Goal: Find contact information: Find contact information

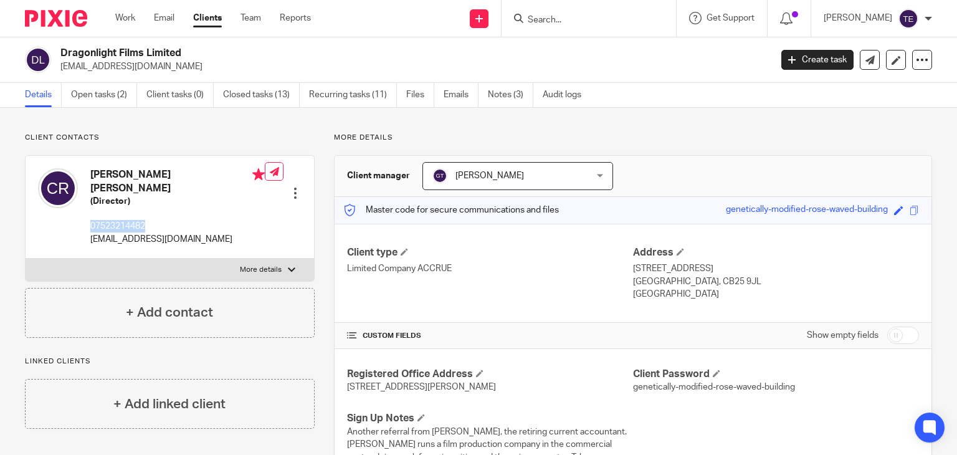
drag, startPoint x: 149, startPoint y: 216, endPoint x: 91, endPoint y: 215, distance: 58.5
click at [91, 220] on p "07523214482" at bounding box center [177, 226] width 174 height 12
copy p "07523214482"
click at [591, 18] on input "Search" at bounding box center [582, 20] width 112 height 11
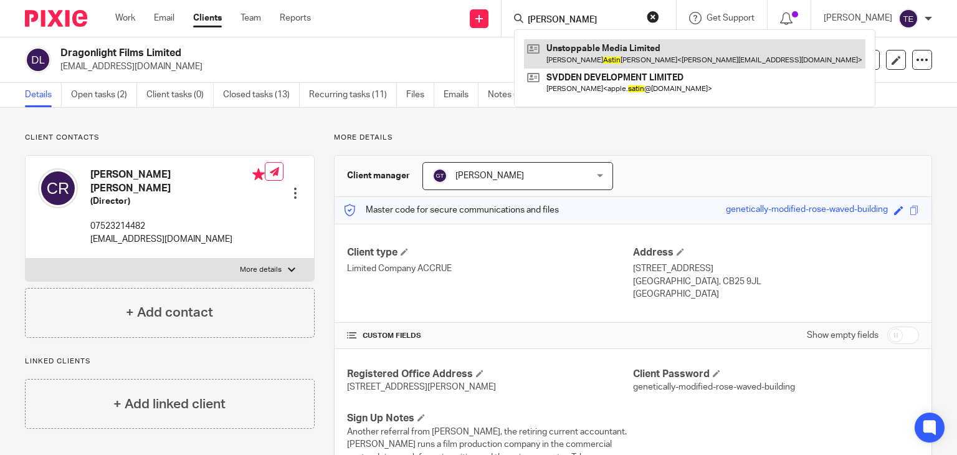
type input "dan astin"
click at [608, 40] on link at bounding box center [694, 53] width 341 height 29
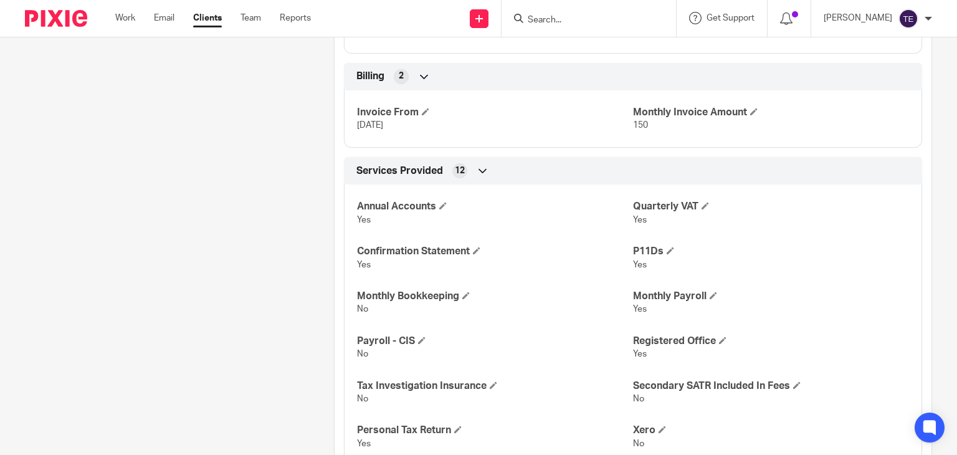
scroll to position [1754, 0]
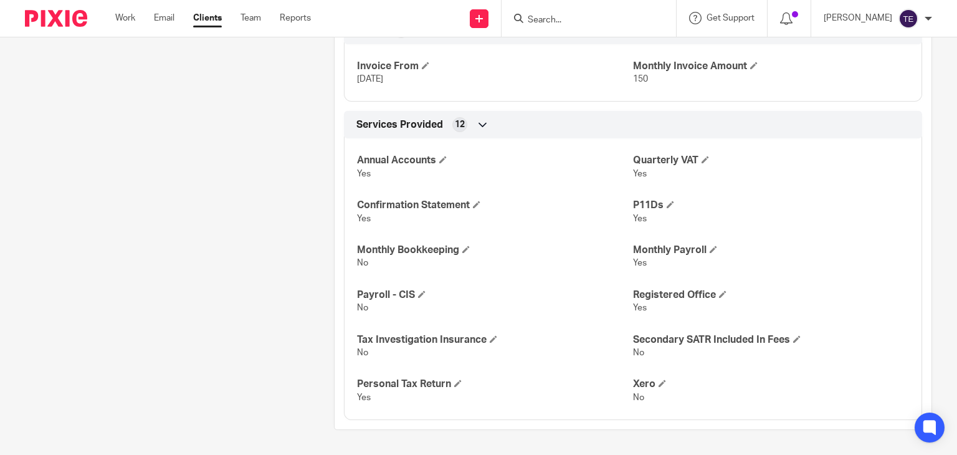
click at [434, 280] on div "Annual Accounts Yes Quarterly VAT Yes Confirmation Statement Yes P11Ds Yes Mont…" at bounding box center [633, 274] width 578 height 291
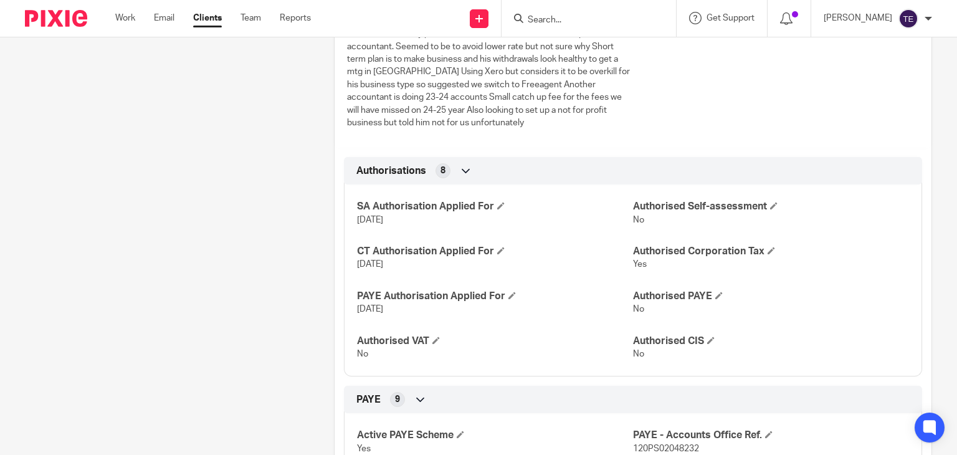
scroll to position [0, 0]
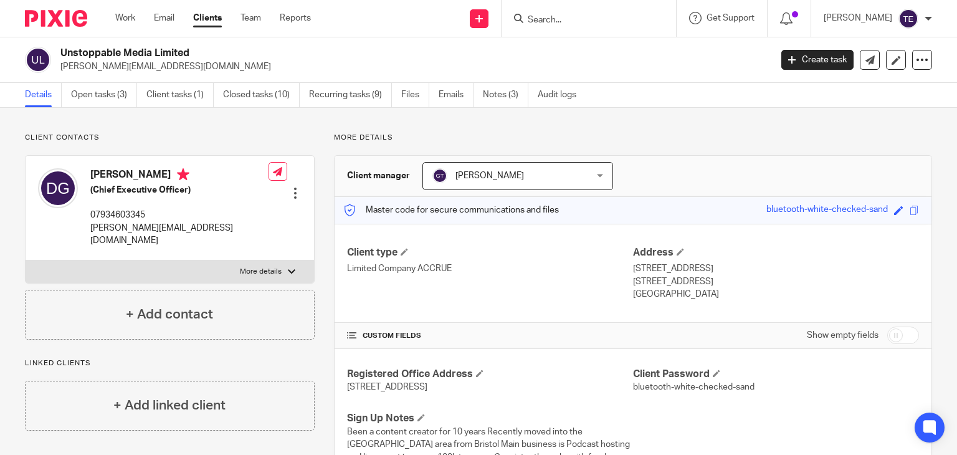
click at [595, 23] on input "Search" at bounding box center [582, 20] width 112 height 11
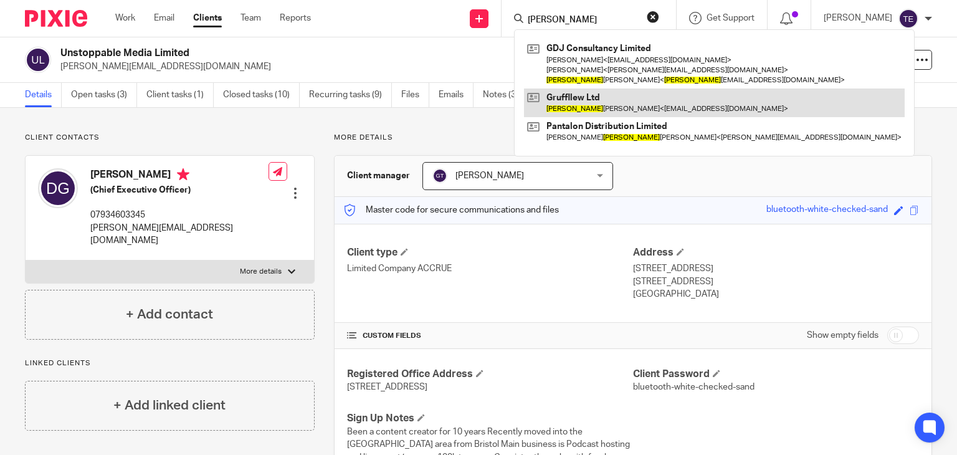
type input "gareth"
click at [643, 93] on link at bounding box center [714, 102] width 380 height 29
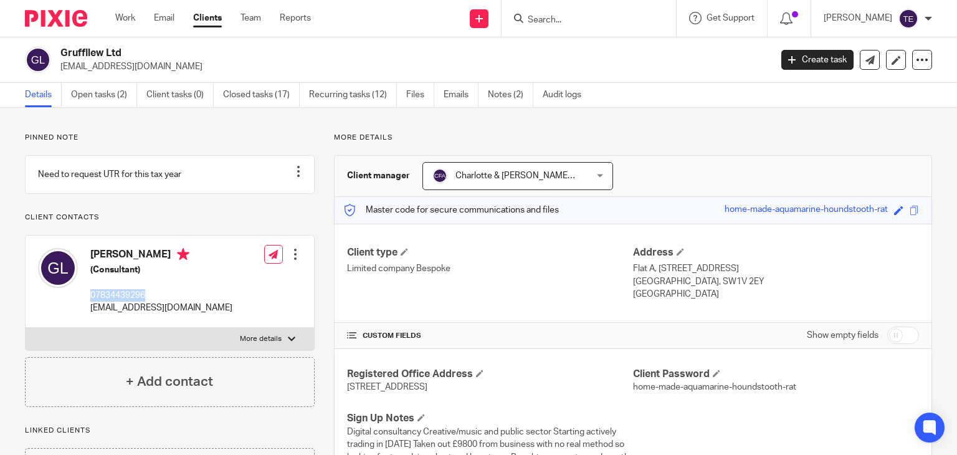
drag, startPoint x: 162, startPoint y: 310, endPoint x: 89, endPoint y: 303, distance: 73.2
click at [89, 303] on div "Gareth Llewellyn (Consultant) 07834439296 gcallew@yahoo.co.uk" at bounding box center [135, 281] width 194 height 78
copy p "07834439296"
click at [554, 21] on input "Search" at bounding box center [582, 20] width 112 height 11
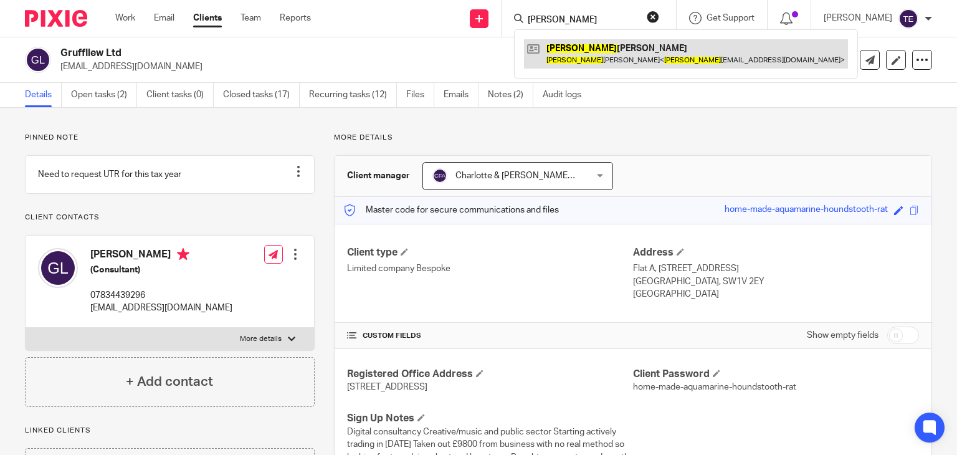
type input "ila"
click at [620, 55] on link at bounding box center [686, 53] width 324 height 29
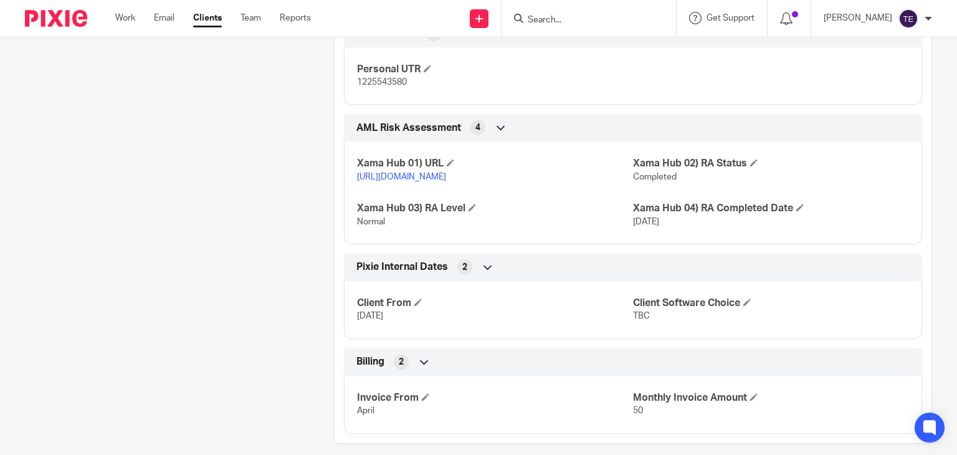
scroll to position [648, 0]
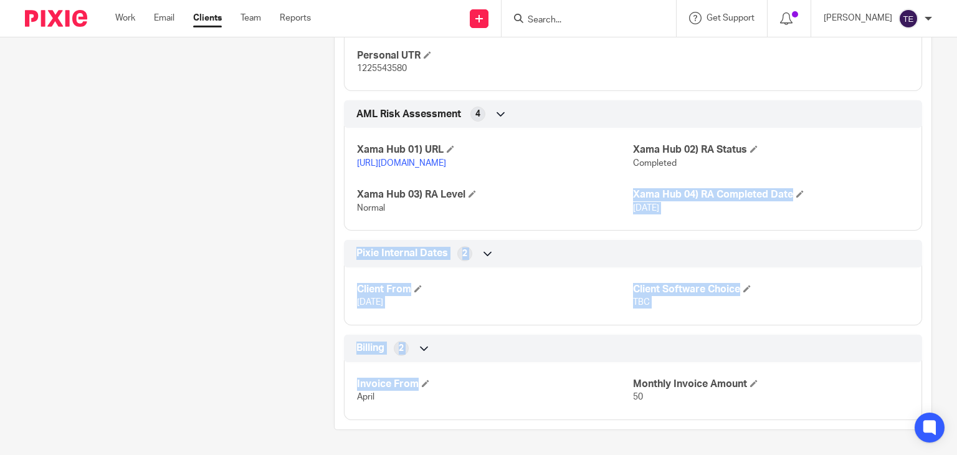
drag, startPoint x: 441, startPoint y: 377, endPoint x: 498, endPoint y: 240, distance: 147.9
click at [498, 240] on div "Client type Sole Trader Basic Address [STREET_ADDRESS][PERSON_NAME] W13 0NU CUS…" at bounding box center [632, 3] width 597 height 833
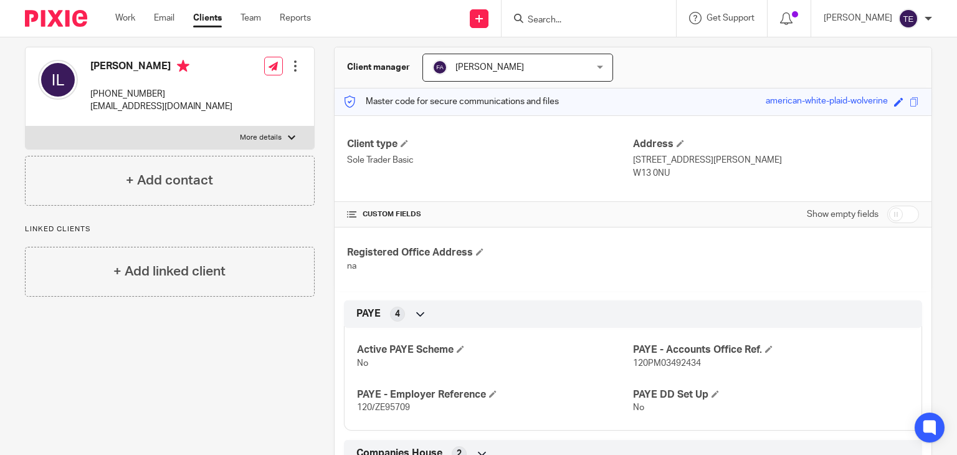
scroll to position [116, 0]
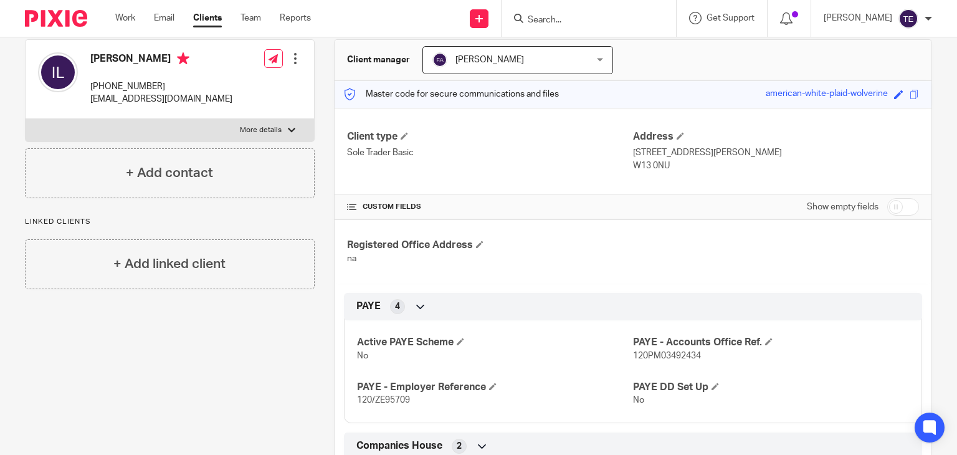
drag, startPoint x: 672, startPoint y: 165, endPoint x: 664, endPoint y: 164, distance: 7.6
click at [668, 164] on p "W13 0NU" at bounding box center [776, 165] width 286 height 12
click at [664, 164] on p "W13 0NU" at bounding box center [776, 165] width 286 height 12
click at [409, 152] on p "Sole Trader Basic" at bounding box center [490, 152] width 286 height 12
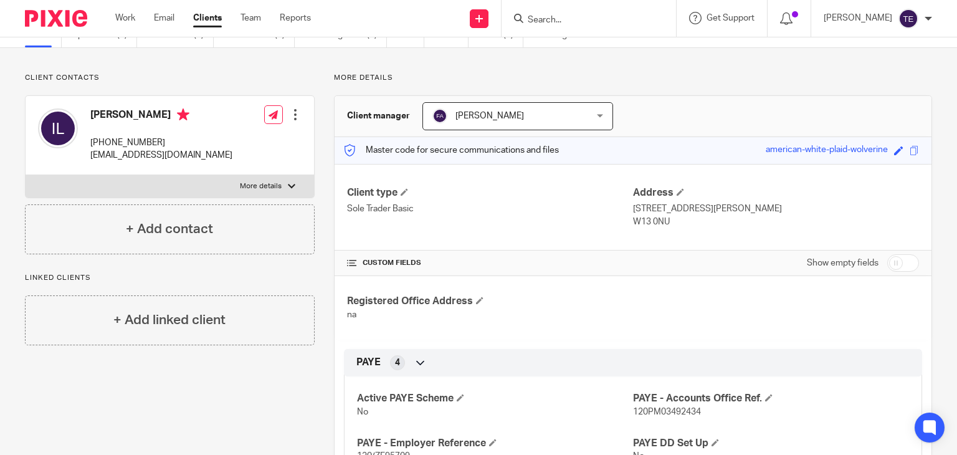
scroll to position [0, 0]
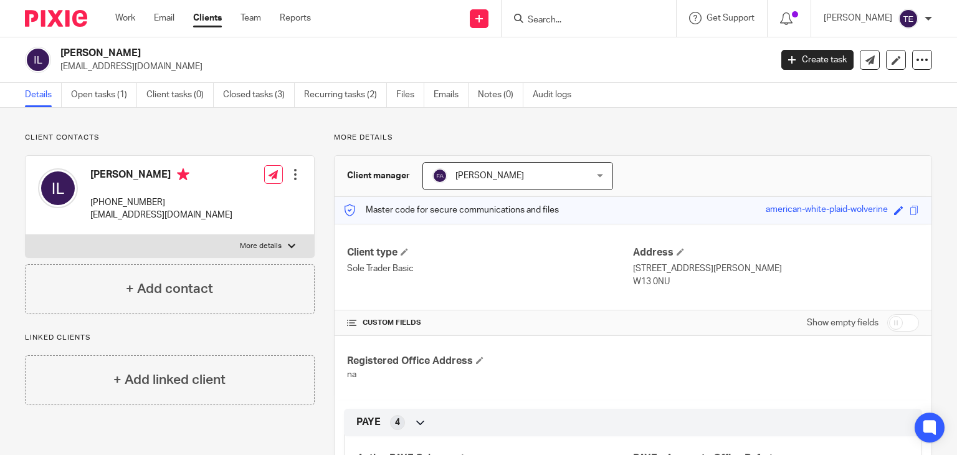
click at [612, 19] on input "Search" at bounding box center [582, 20] width 112 height 11
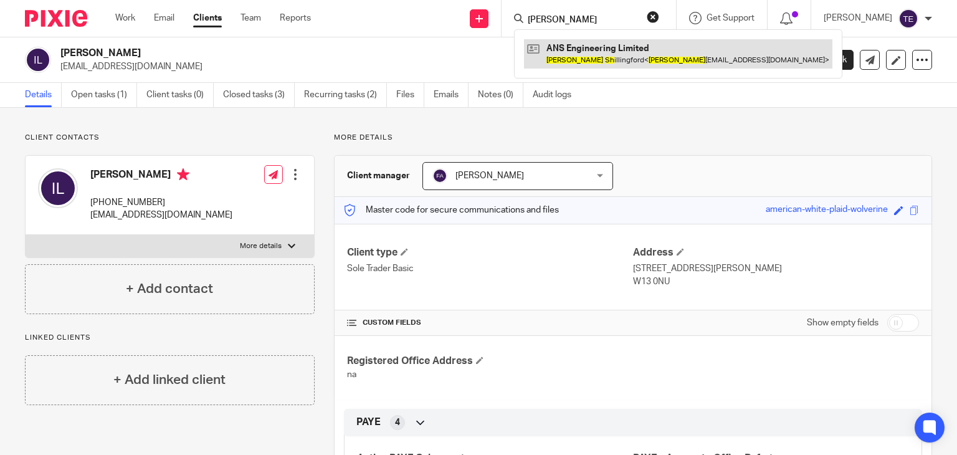
type input "cameron sh"
click at [621, 44] on link at bounding box center [678, 53] width 308 height 29
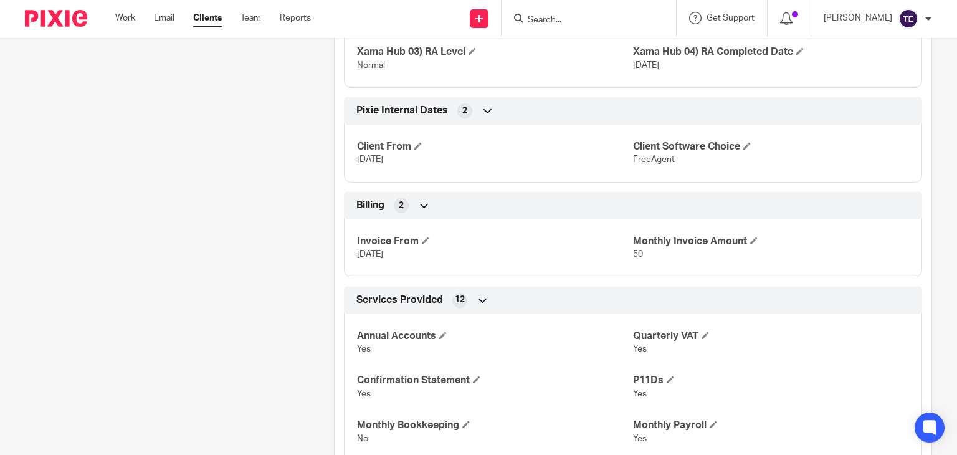
scroll to position [1401, 0]
click at [583, 21] on input "Search" at bounding box center [582, 20] width 112 height 11
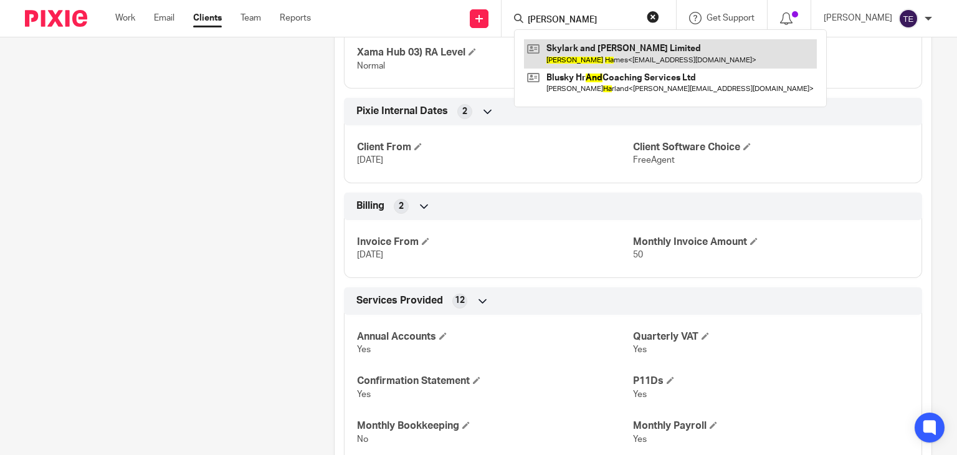
type input "[PERSON_NAME]"
click at [597, 44] on link at bounding box center [670, 53] width 293 height 29
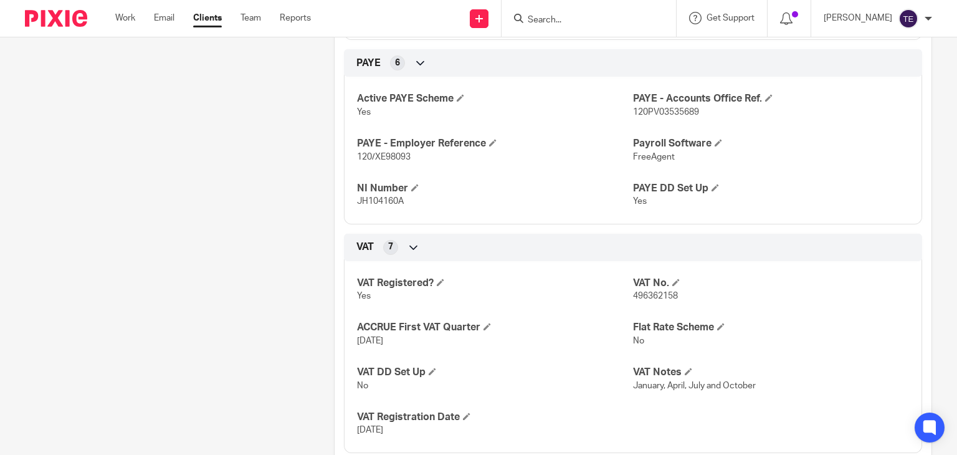
scroll to position [580, 0]
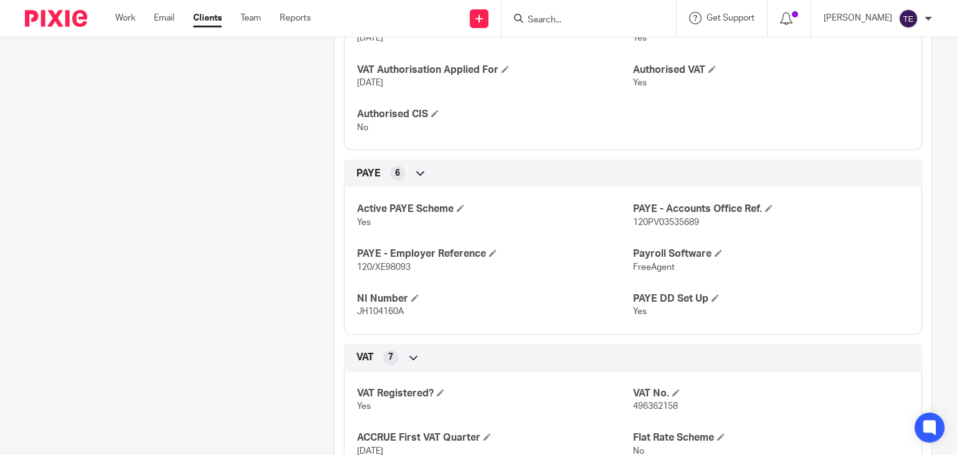
click at [596, 24] on input "Search" at bounding box center [582, 20] width 112 height 11
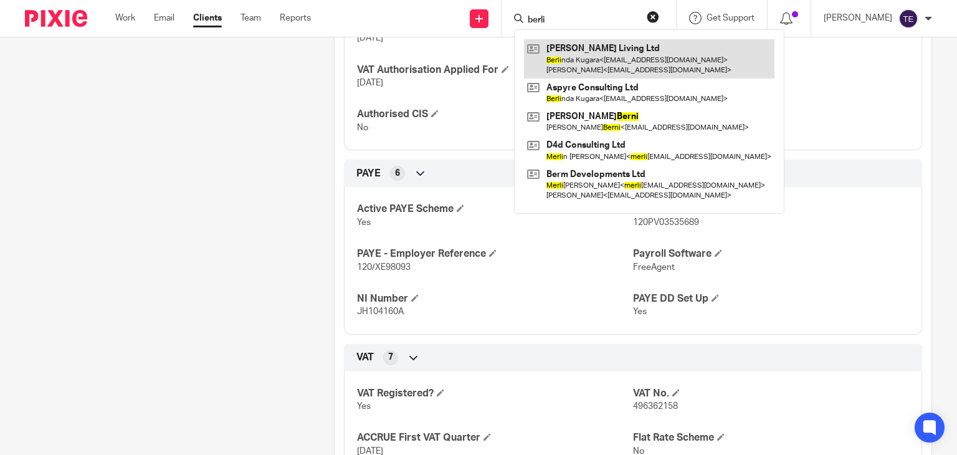
type input "berli"
click at [614, 54] on link at bounding box center [649, 58] width 250 height 39
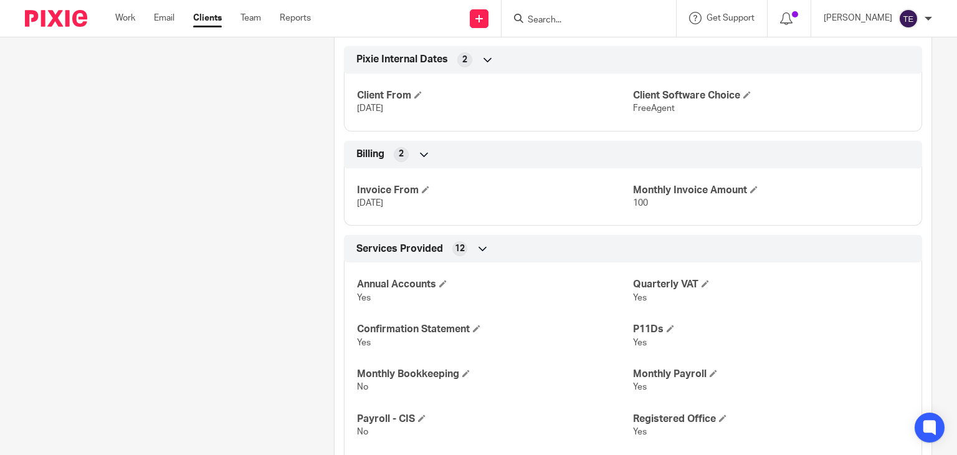
scroll to position [984, 0]
click at [564, 17] on input "Search" at bounding box center [582, 20] width 112 height 11
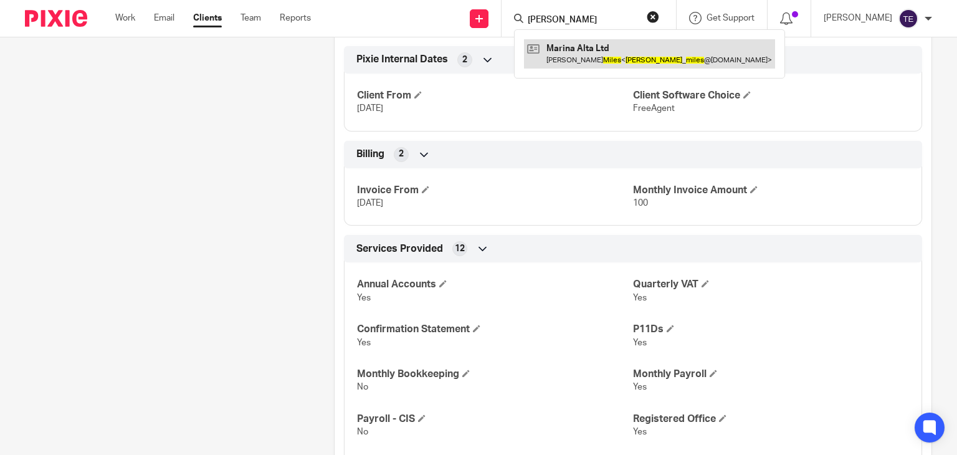
type input "[PERSON_NAME]"
click at [588, 54] on link at bounding box center [649, 53] width 251 height 29
